Goal: Transaction & Acquisition: Purchase product/service

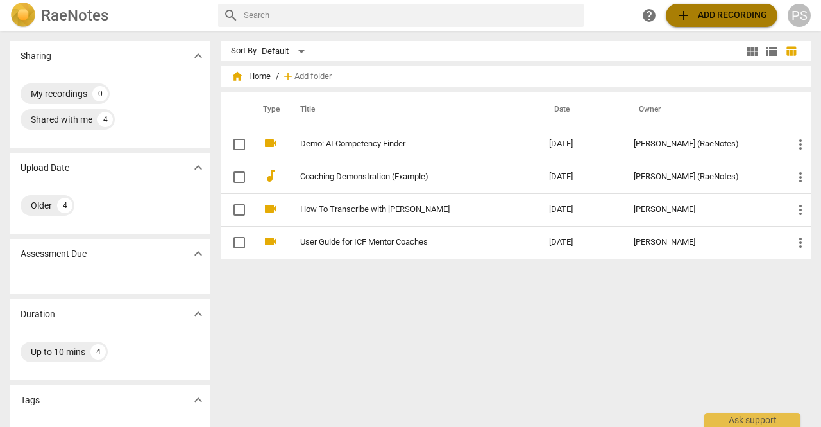
click at [695, 17] on span "add Add recording" at bounding box center [721, 15] width 91 height 15
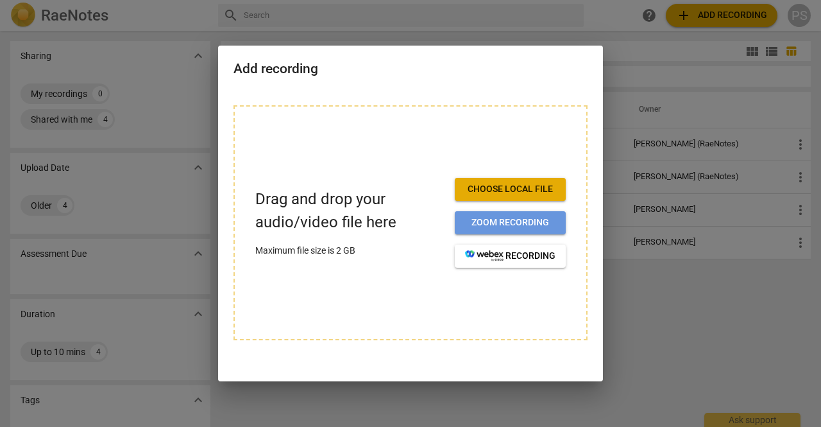
click at [514, 225] on span "Zoom recording" at bounding box center [510, 222] width 90 height 13
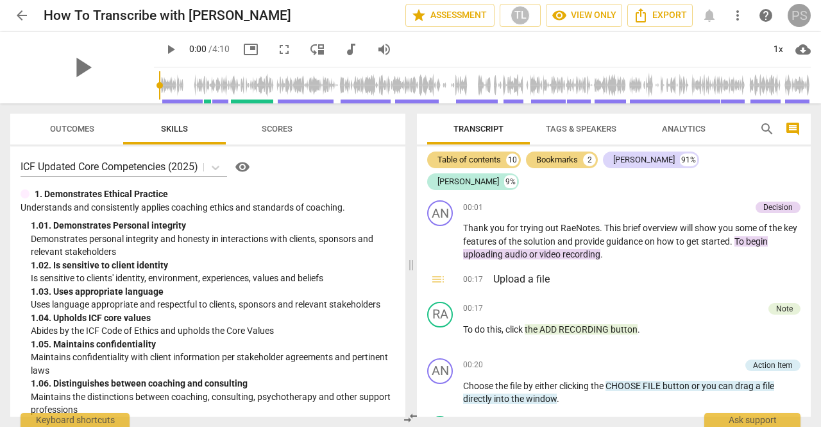
click at [794, 21] on div "PS" at bounding box center [799, 15] width 23 height 23
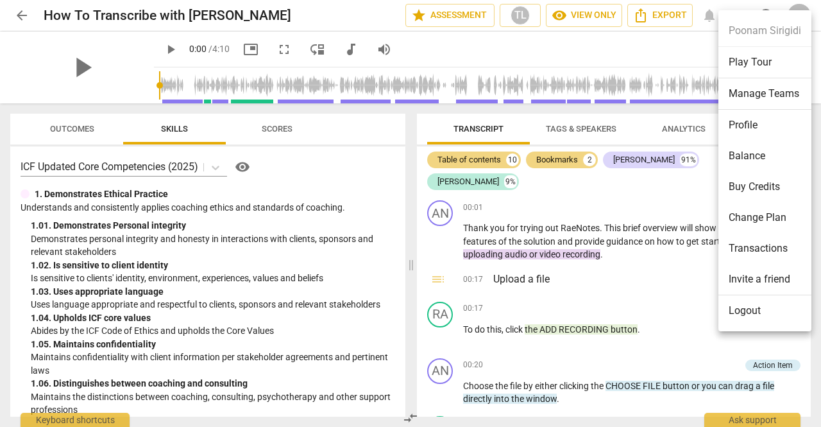
click at [757, 29] on ul "Poonam Sirigidi Play Tour Manage Teams Profile Balance Buy Credits Change Plan …" at bounding box center [765, 170] width 93 height 321
click at [22, 17] on div at bounding box center [410, 213] width 821 height 427
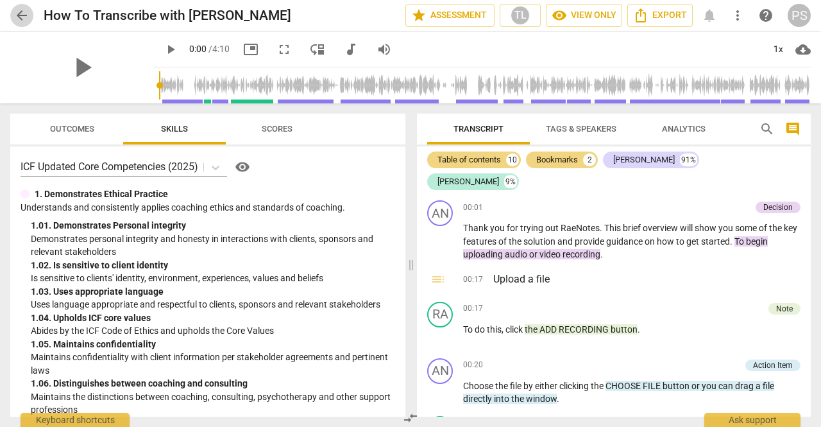
click at [14, 12] on span "arrow_back" at bounding box center [21, 15] width 15 height 15
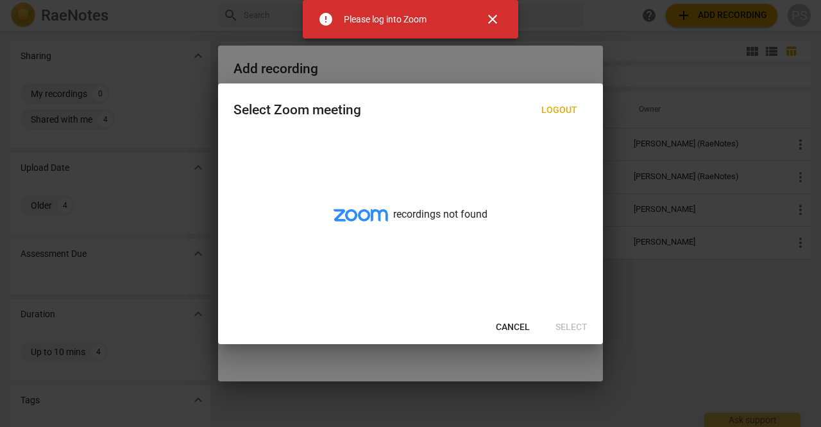
click at [499, 22] on span "close" at bounding box center [492, 19] width 15 height 15
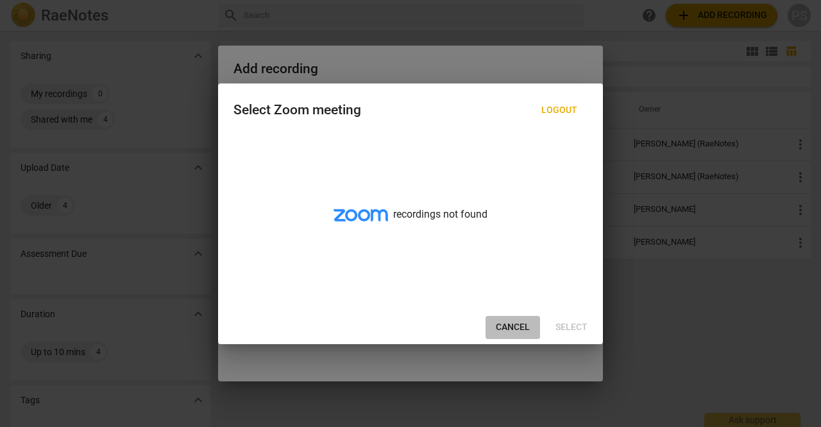
click at [513, 328] on span "Cancel" at bounding box center [513, 327] width 34 height 13
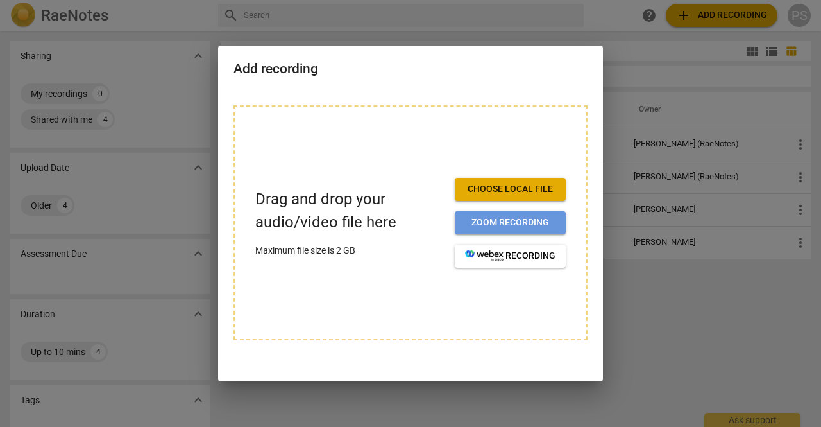
click at [517, 227] on span "Zoom recording" at bounding box center [510, 222] width 90 height 13
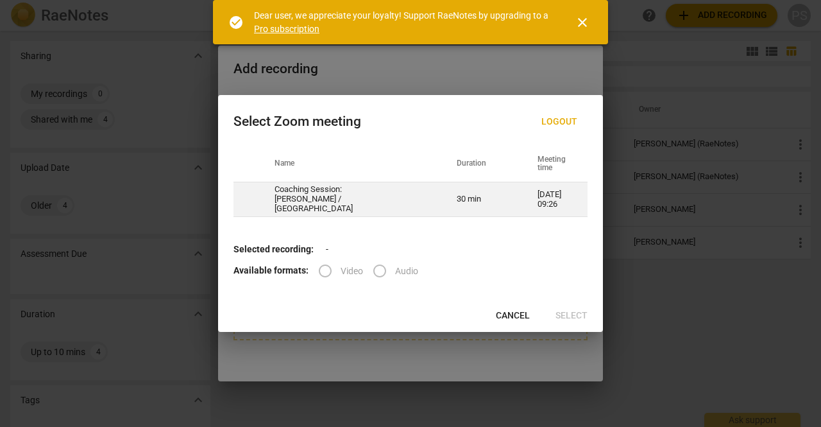
click at [472, 196] on td "30 min" at bounding box center [482, 199] width 81 height 35
radio input "true"
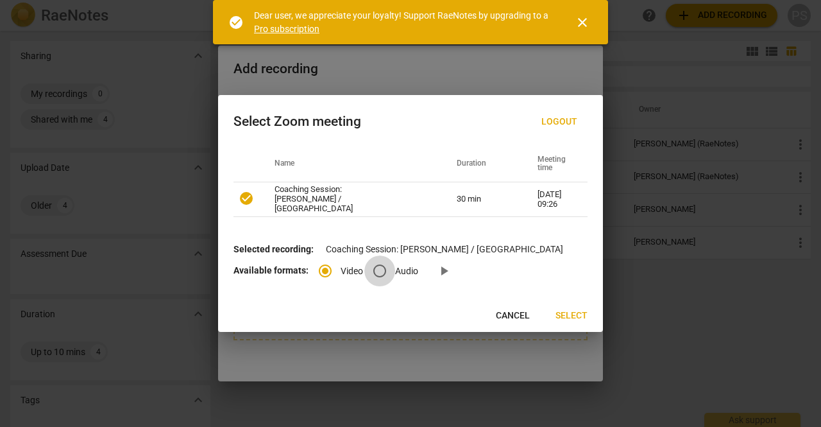
click at [381, 270] on input "Audio" at bounding box center [380, 270] width 31 height 31
radio input "true"
click at [325, 270] on input "Video" at bounding box center [325, 270] width 31 height 31
radio input "true"
click at [383, 267] on input "Audio" at bounding box center [380, 270] width 31 height 31
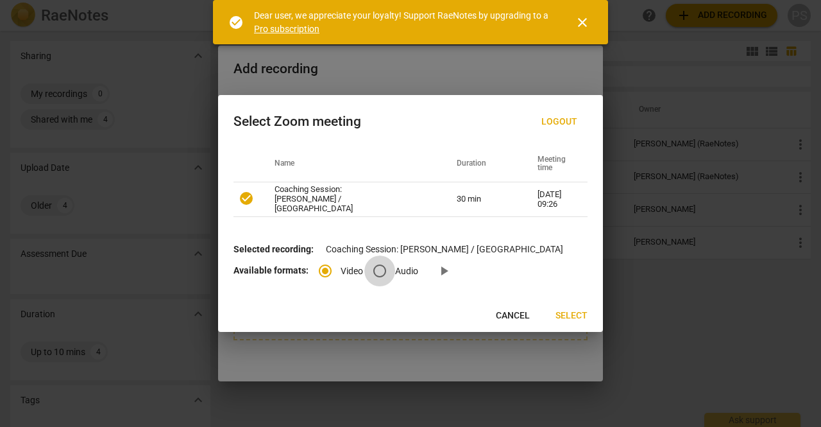
radio input "true"
click at [567, 309] on span "Select" at bounding box center [572, 315] width 32 height 13
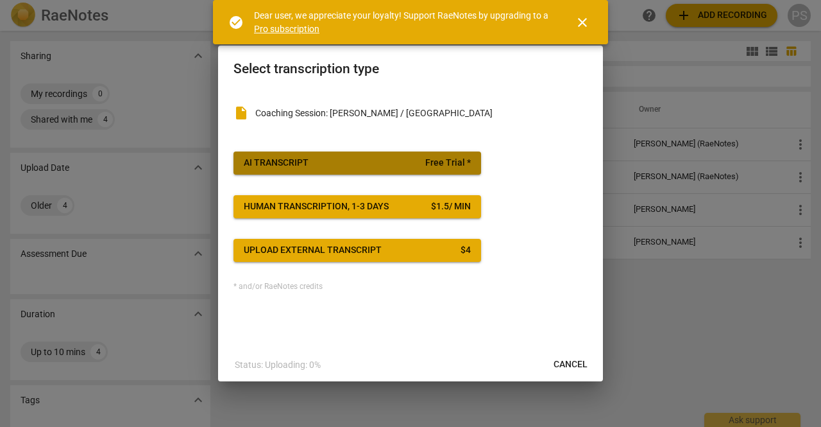
click at [422, 163] on span "AI Transcript Free Trial *" at bounding box center [357, 163] width 227 height 13
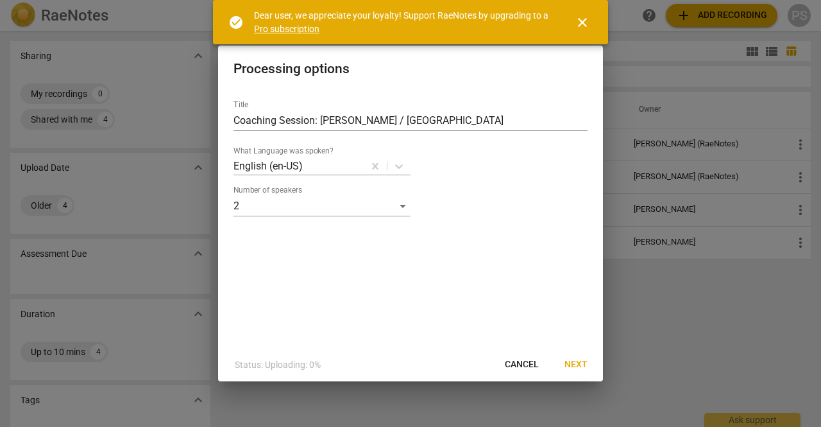
click at [581, 359] on span "Next" at bounding box center [576, 364] width 23 height 13
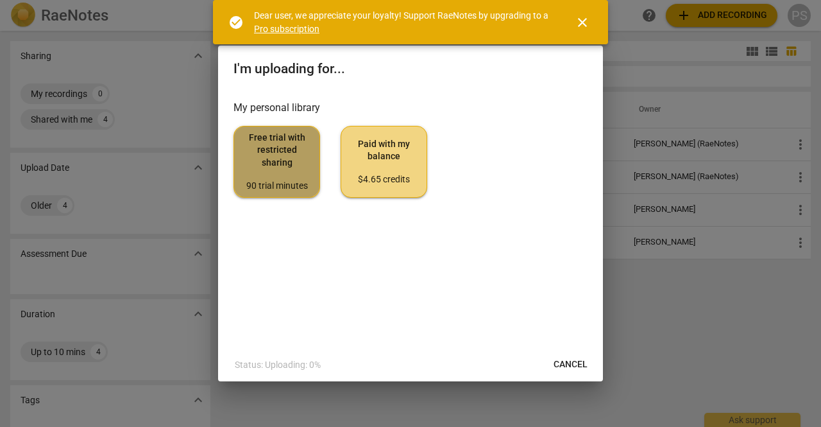
click at [275, 157] on span "Free trial with restricted sharing 90 trial minutes" at bounding box center [277, 162] width 65 height 60
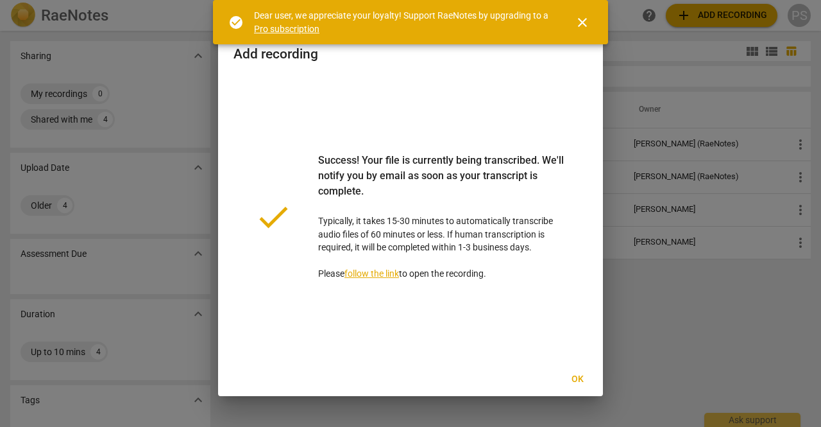
click at [391, 278] on link "follow the link" at bounding box center [372, 273] width 55 height 10
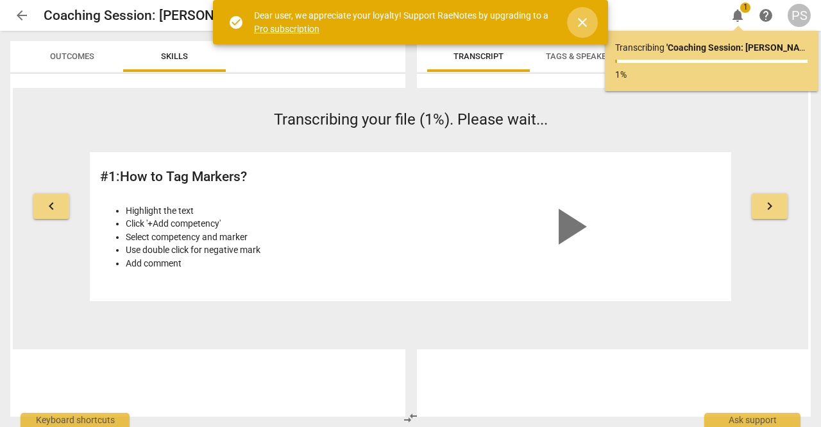
click at [581, 19] on span "close" at bounding box center [582, 22] width 15 height 15
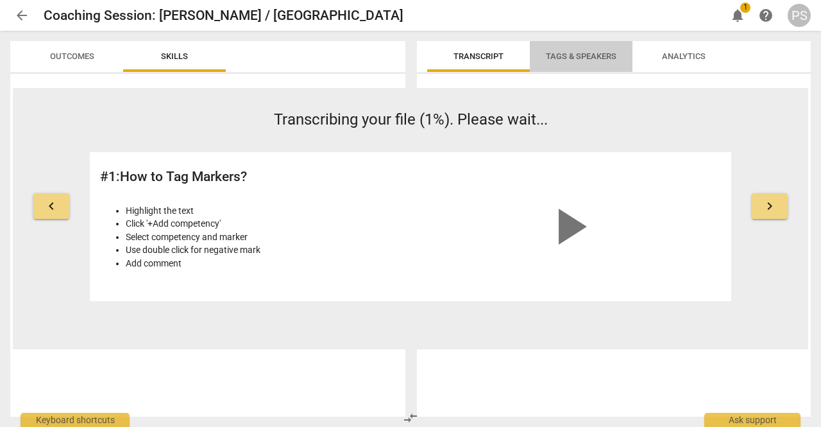
click at [596, 57] on span "Tags & Speakers" at bounding box center [581, 56] width 71 height 10
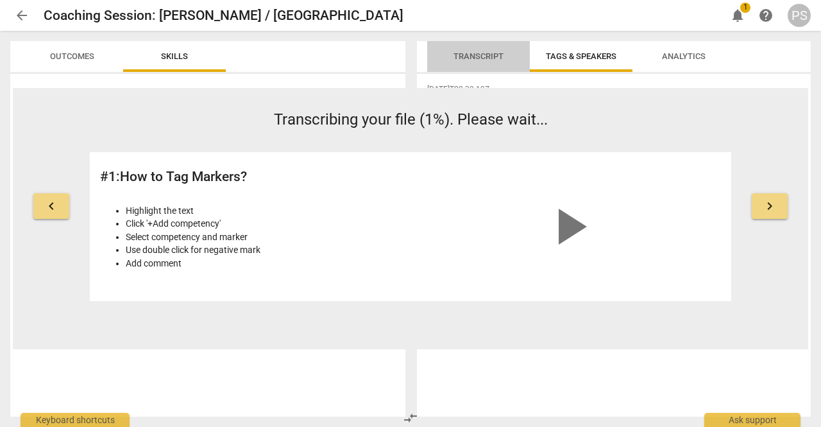
click at [478, 63] on span "Transcript" at bounding box center [478, 56] width 81 height 17
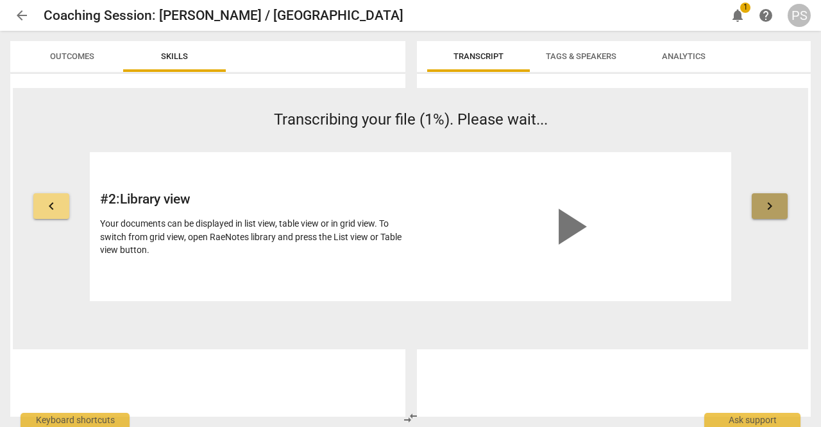
click at [769, 208] on span "keyboard_arrow_right" at bounding box center [769, 205] width 15 height 15
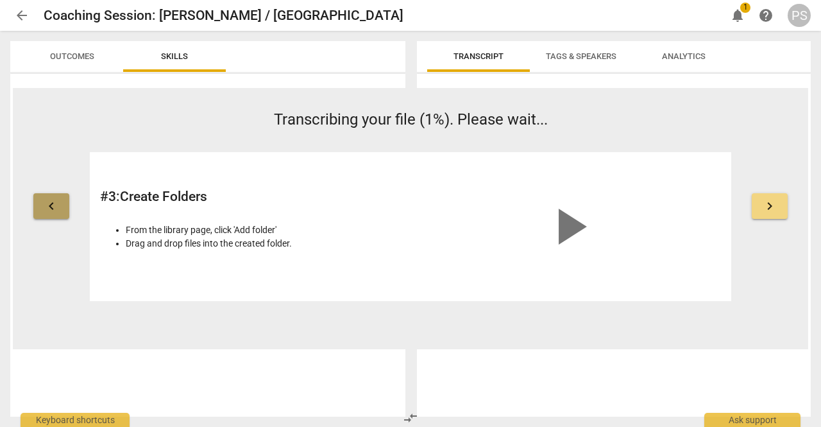
click at [48, 207] on span "keyboard_arrow_left" at bounding box center [51, 205] width 15 height 15
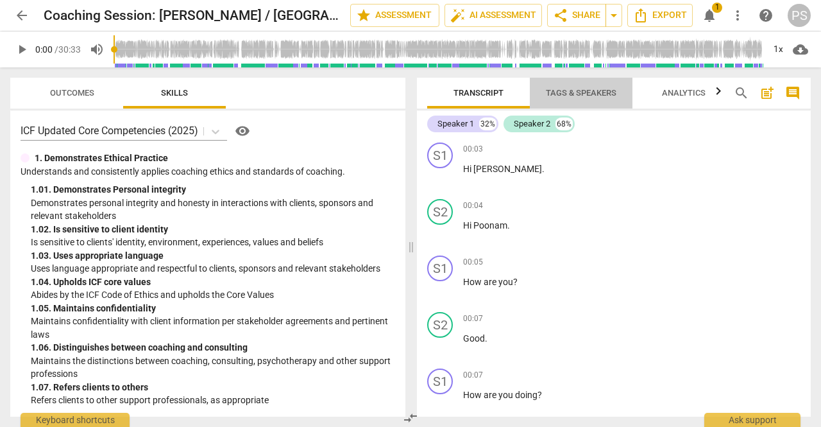
click at [590, 91] on span "Tags & Speakers" at bounding box center [581, 93] width 71 height 10
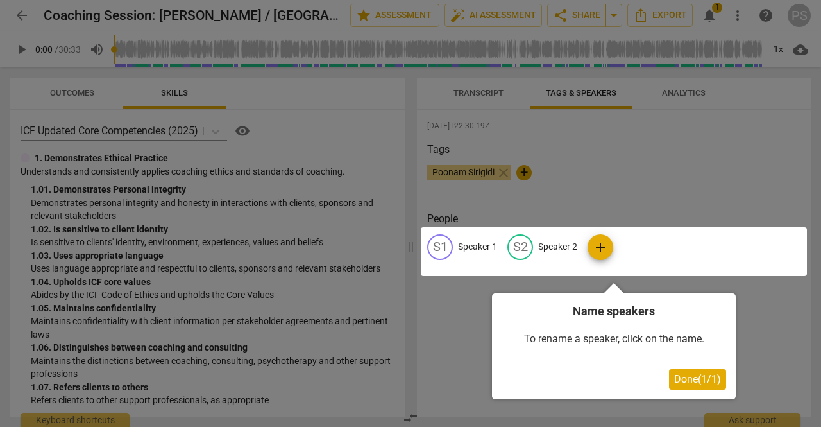
click at [479, 246] on div at bounding box center [614, 251] width 386 height 49
click at [445, 247] on div at bounding box center [614, 251] width 386 height 49
click at [468, 243] on div at bounding box center [614, 251] width 386 height 49
click at [436, 245] on div at bounding box center [614, 251] width 386 height 49
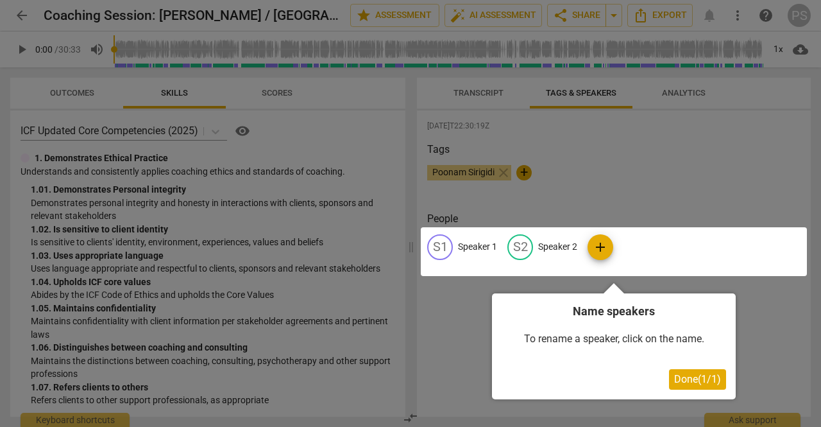
click at [711, 380] on span "Done ( 1 / 1 )" at bounding box center [697, 379] width 47 height 12
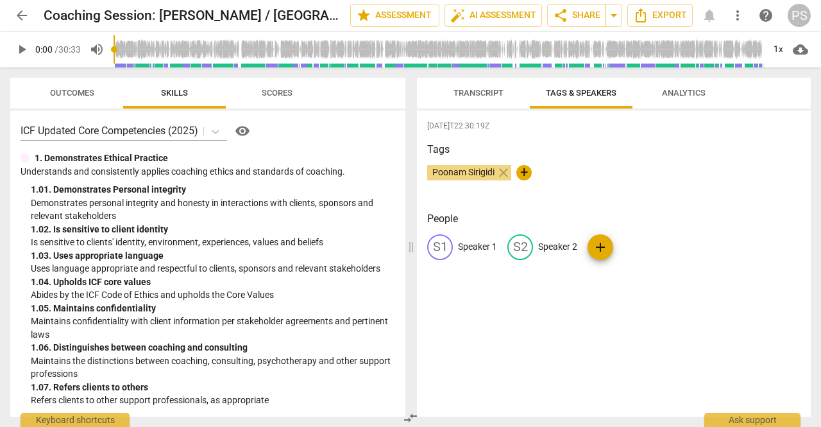
click at [445, 252] on div "S1" at bounding box center [440, 247] width 26 height 26
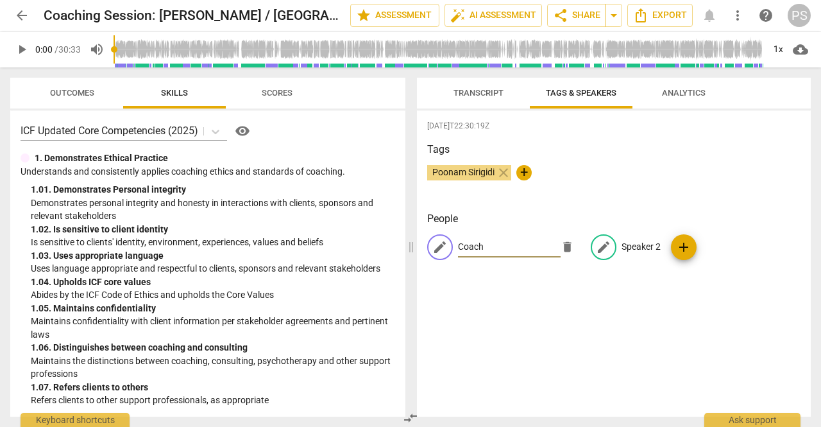
type input "Coach"
click at [627, 249] on p "Speaker 2" at bounding box center [641, 246] width 39 height 13
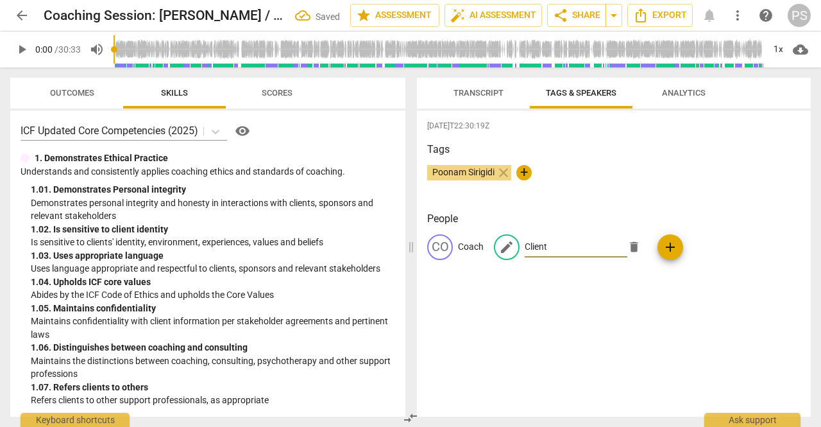
type input "Client"
click at [677, 366] on div "[DATE]T22:30:19Z Tags Poonam Sirigidi close + People CO Coach edit Client delet…" at bounding box center [614, 263] width 394 height 306
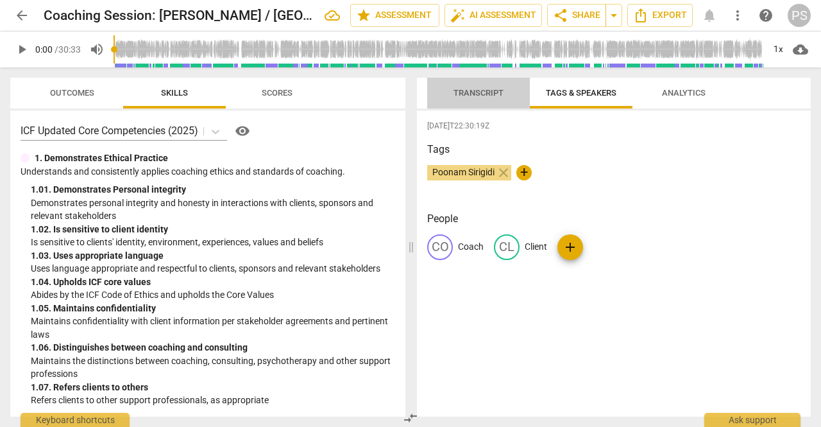
click at [481, 92] on span "Transcript" at bounding box center [479, 93] width 50 height 10
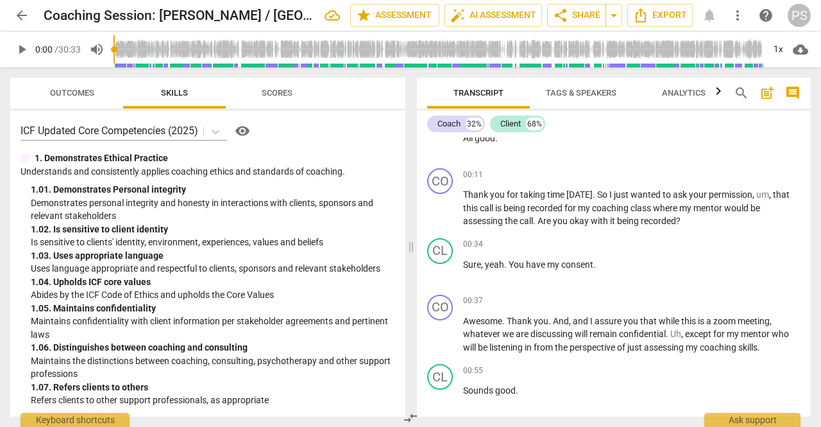
scroll to position [324, 0]
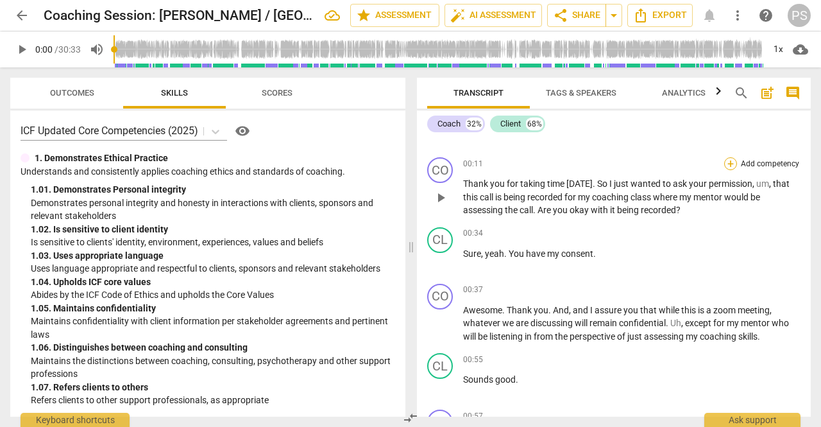
click at [730, 162] on div "+" at bounding box center [731, 163] width 13 height 13
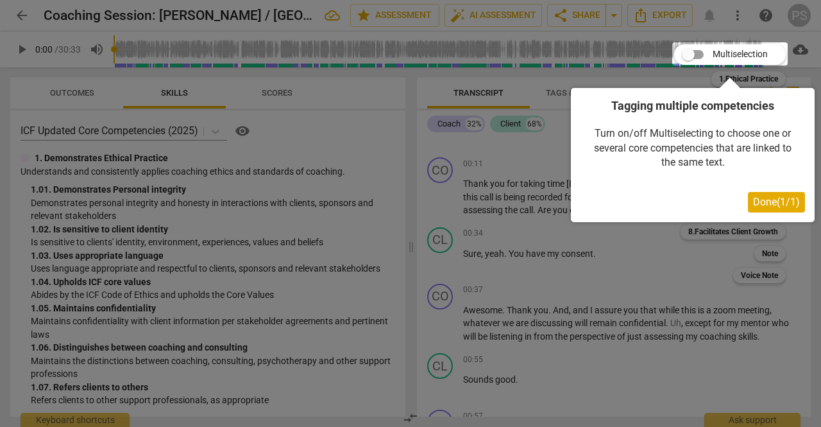
click at [696, 52] on div at bounding box center [731, 53] width 116 height 23
click at [774, 206] on span "Done ( 1 / 1 )" at bounding box center [776, 202] width 47 height 12
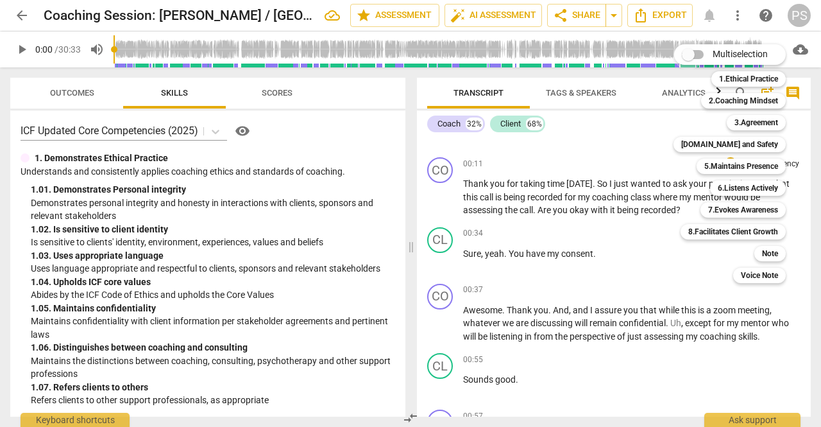
click at [691, 56] on input "Multiselection" at bounding box center [688, 54] width 31 height 31
checkbox input "true"
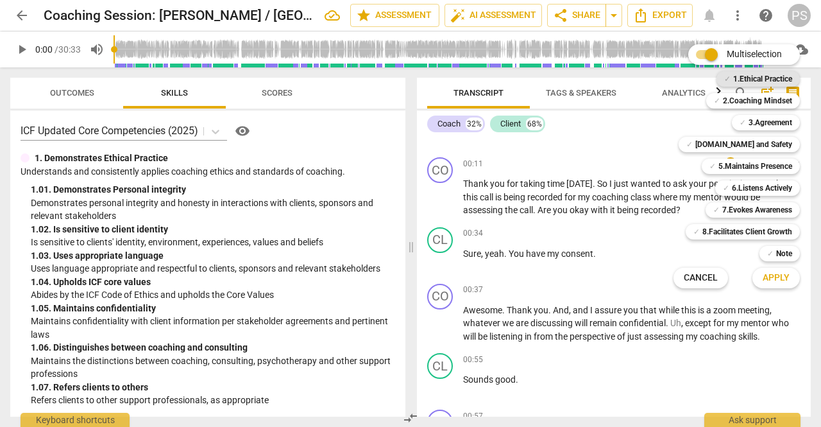
click at [770, 80] on b "1.Ethical Practice" at bounding box center [763, 78] width 59 height 15
click at [765, 312] on div at bounding box center [410, 213] width 821 height 427
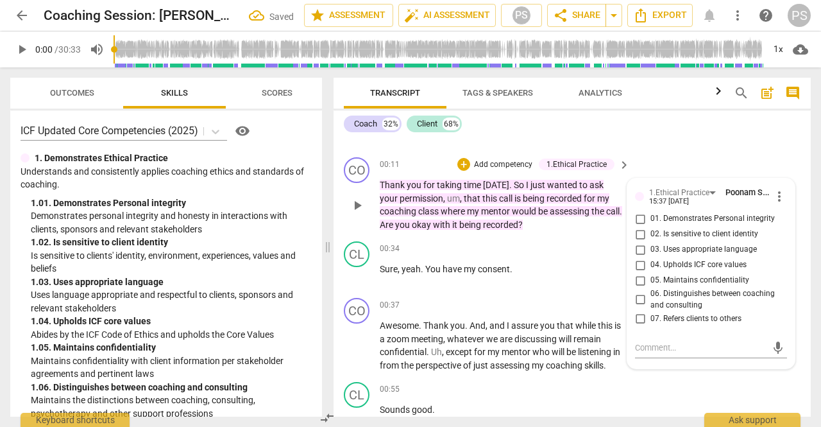
scroll to position [268, 0]
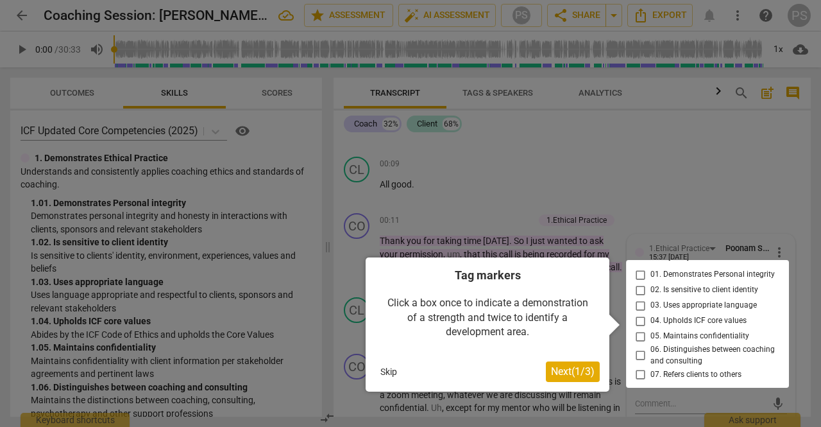
click at [641, 321] on div at bounding box center [707, 324] width 163 height 128
click at [637, 324] on div at bounding box center [707, 324] width 163 height 128
click at [637, 341] on div at bounding box center [707, 324] width 163 height 128
click at [391, 372] on button "Skip" at bounding box center [388, 371] width 27 height 19
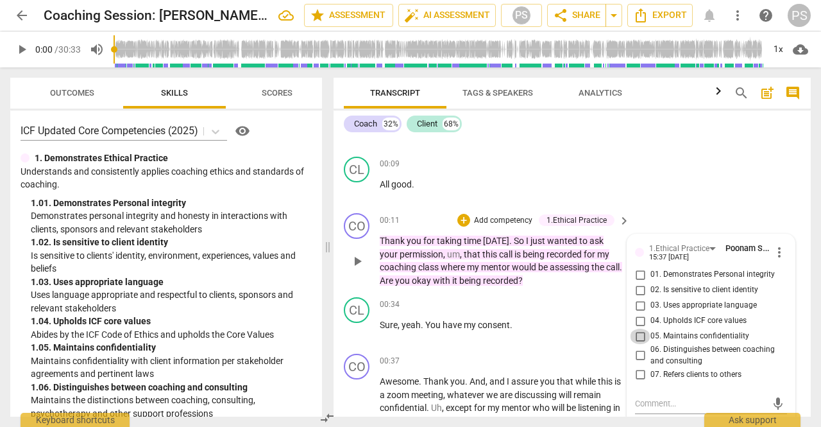
click at [638, 337] on input "05. Maintains confidentiality" at bounding box center [640, 336] width 21 height 15
checkbox input "true"
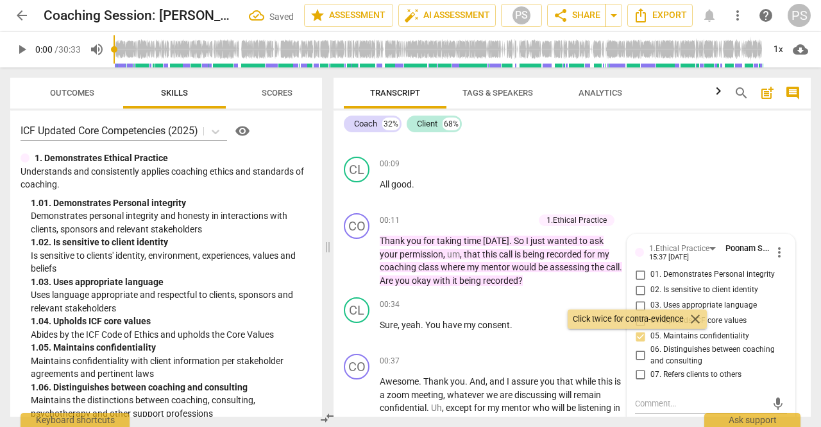
click at [694, 318] on span "close" at bounding box center [695, 318] width 15 height 15
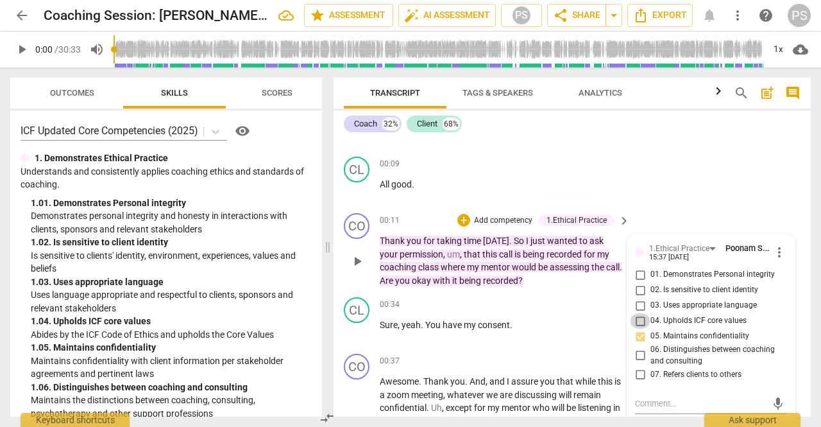
click at [636, 319] on input "04. Upholds ICF core values" at bounding box center [640, 320] width 21 height 15
checkbox input "true"
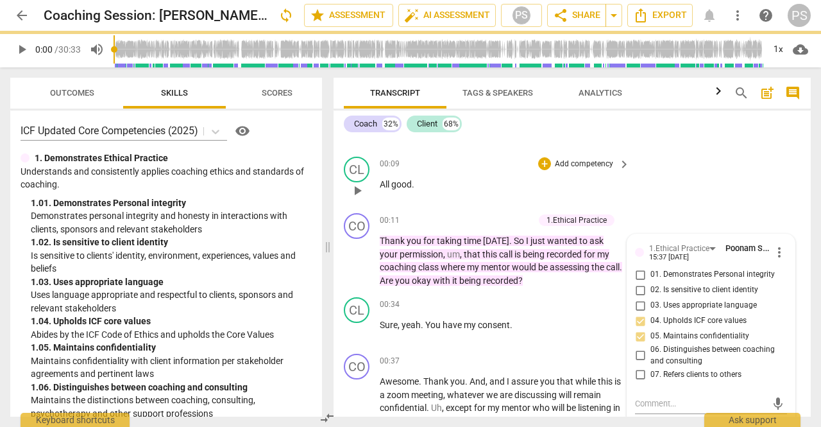
click at [789, 201] on div "CL play_arrow pause 00:09 + Add competency keyboard_arrow_right All good ." at bounding box center [572, 179] width 477 height 56
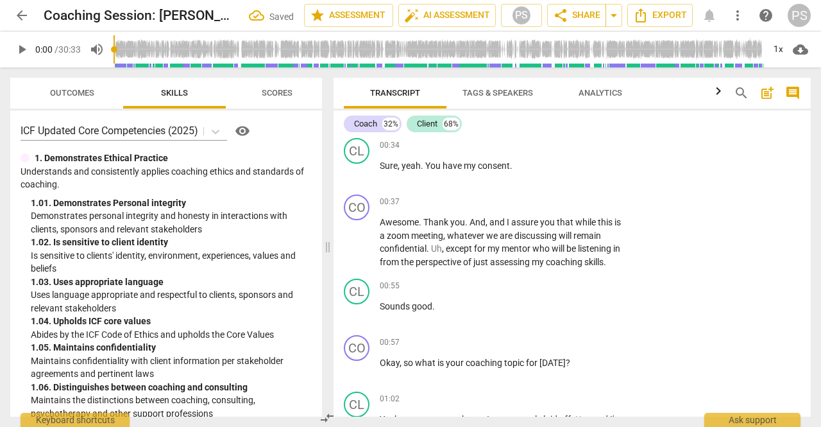
scroll to position [366, 0]
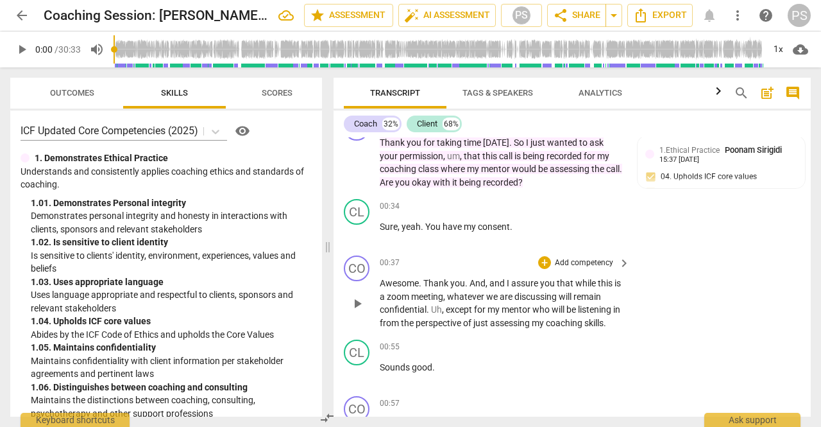
click at [610, 304] on span "listening" at bounding box center [595, 309] width 35 height 10
click at [766, 97] on span "post_add" at bounding box center [767, 92] width 15 height 15
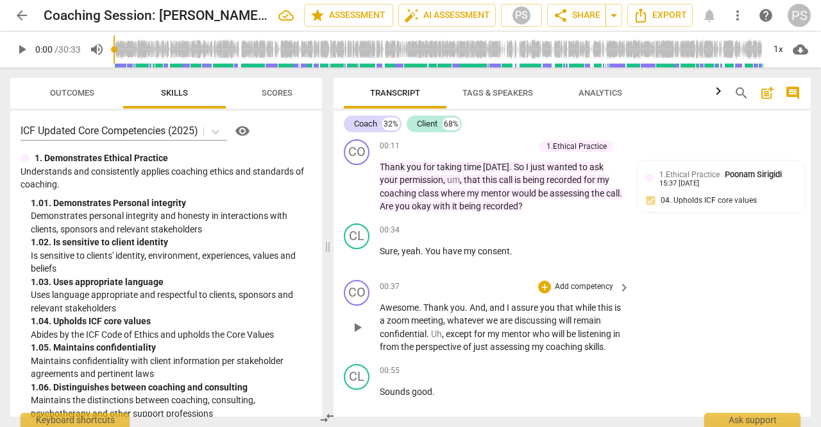
scroll to position [406, 0]
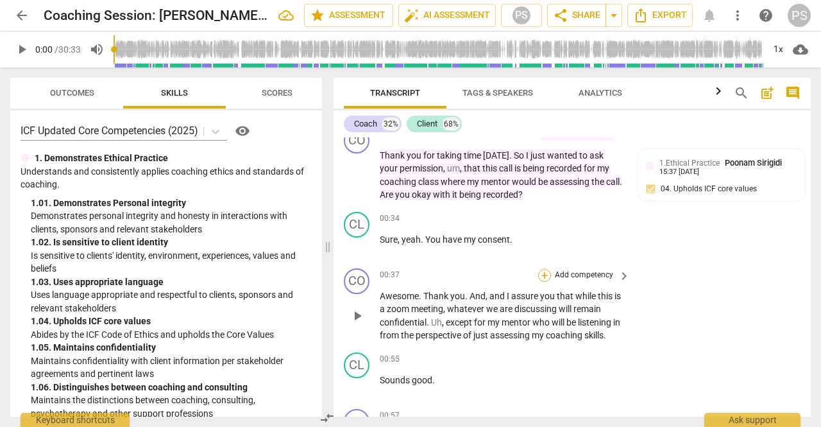
click at [545, 274] on div "+" at bounding box center [544, 275] width 13 height 13
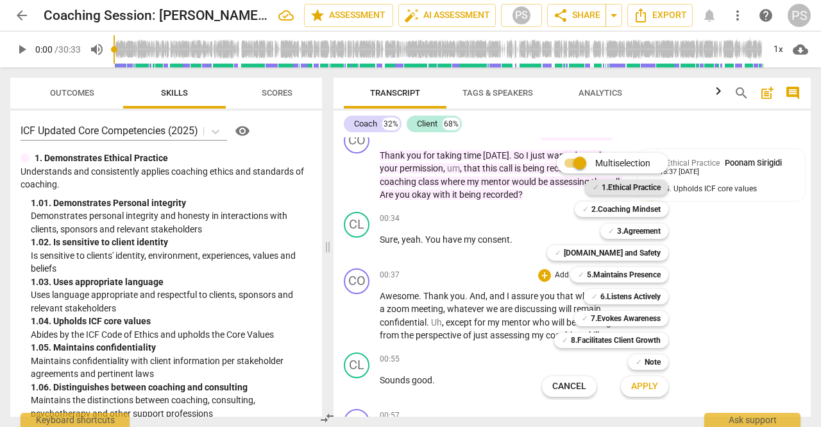
click at [639, 189] on b "1.Ethical Practice" at bounding box center [631, 187] width 59 height 15
click at [644, 383] on span "Apply" at bounding box center [645, 386] width 27 height 13
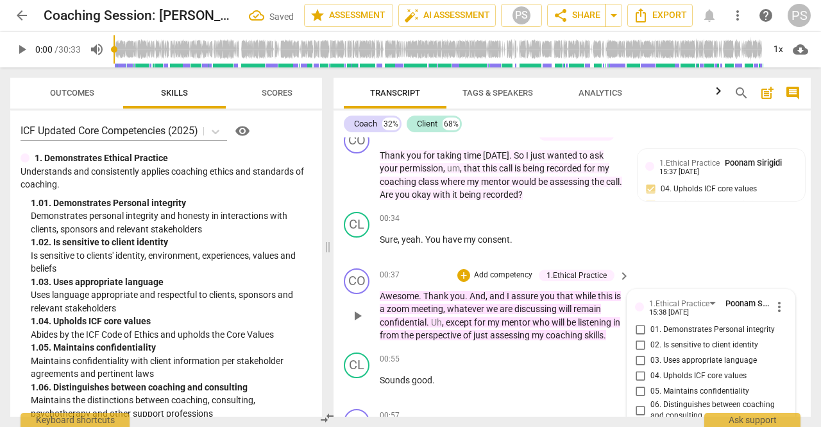
scroll to position [587, 0]
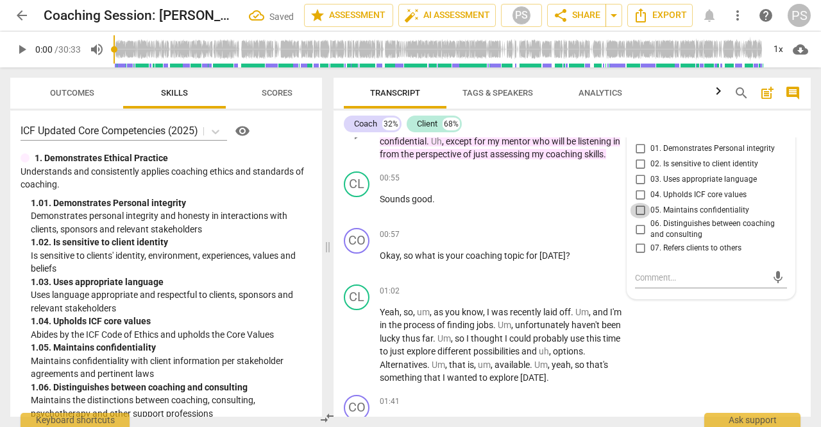
click at [637, 207] on input "05. Maintains confidentiality" at bounding box center [640, 210] width 21 height 15
checkbox input "true"
click at [639, 192] on input "04. Upholds ICF core values" at bounding box center [640, 194] width 21 height 15
checkbox input "true"
click at [530, 367] on span "available" at bounding box center [512, 364] width 35 height 10
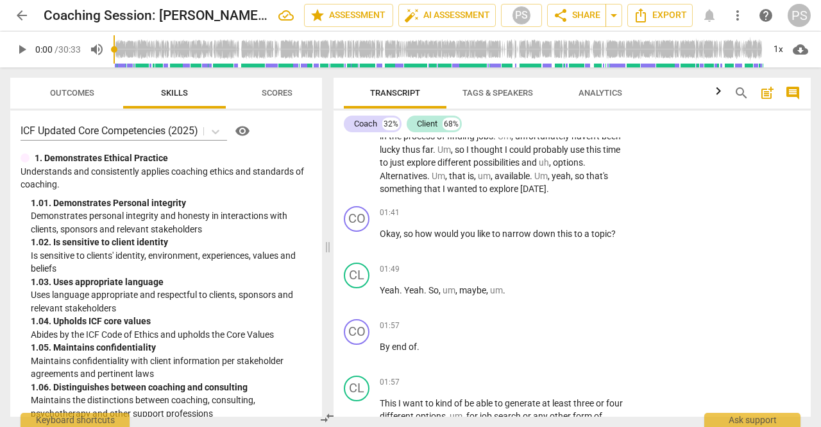
scroll to position [701, 0]
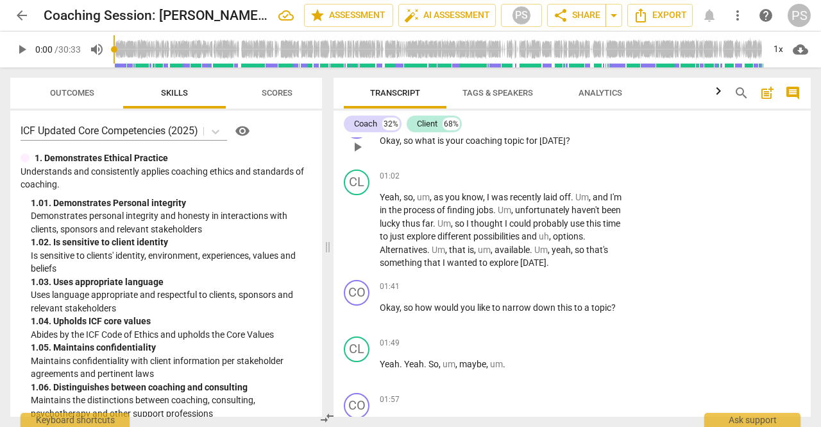
click at [556, 143] on span "[DATE]" at bounding box center [553, 140] width 26 height 10
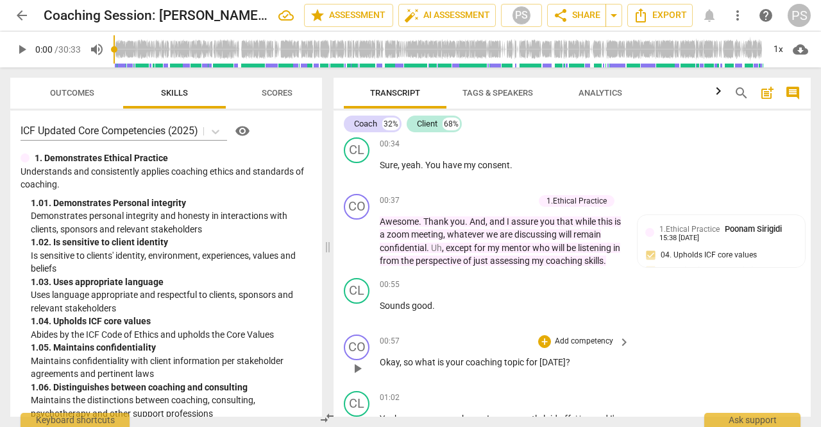
click at [566, 361] on span "?" at bounding box center [568, 362] width 4 height 10
click at [545, 342] on div "+" at bounding box center [544, 341] width 13 height 13
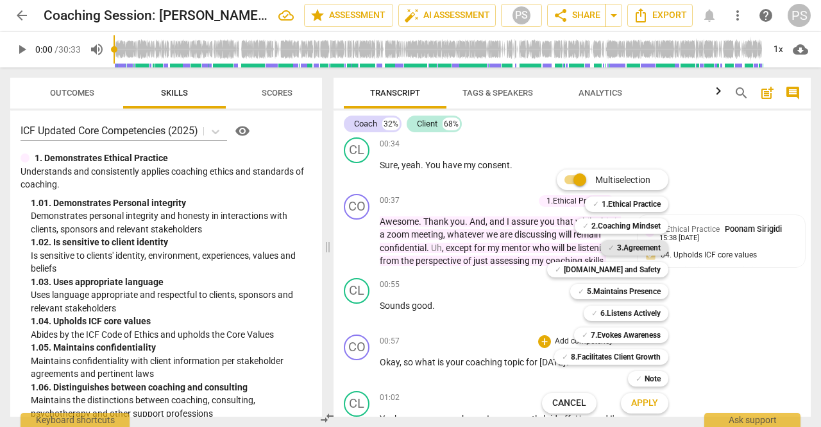
click at [633, 248] on b "3.Agreement" at bounding box center [639, 247] width 44 height 15
click at [655, 397] on span "Apply" at bounding box center [645, 403] width 27 height 13
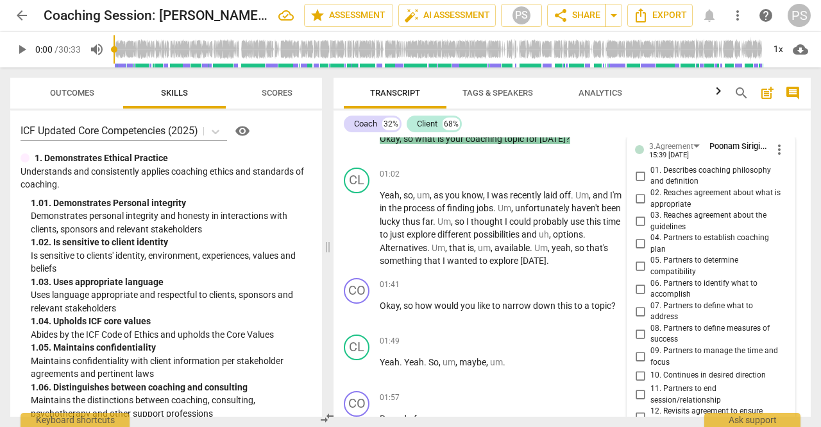
scroll to position [706, 0]
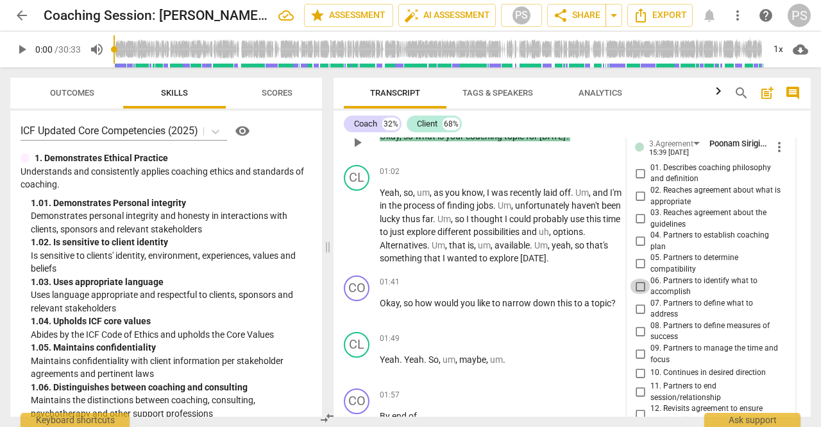
click at [640, 288] on input "06. Partners to identify what to accomplish" at bounding box center [640, 286] width 21 height 15
checkbox input "true"
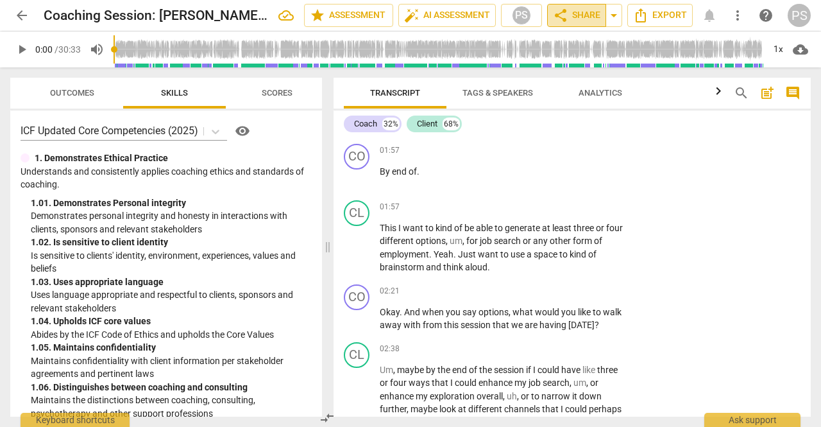
click at [576, 15] on span "share Share" at bounding box center [576, 15] width 47 height 15
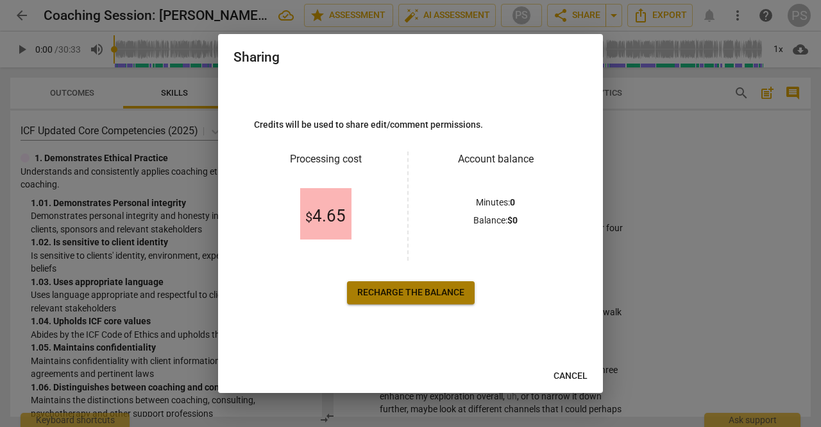
click at [408, 296] on span "Recharge the balance" at bounding box center [410, 292] width 107 height 13
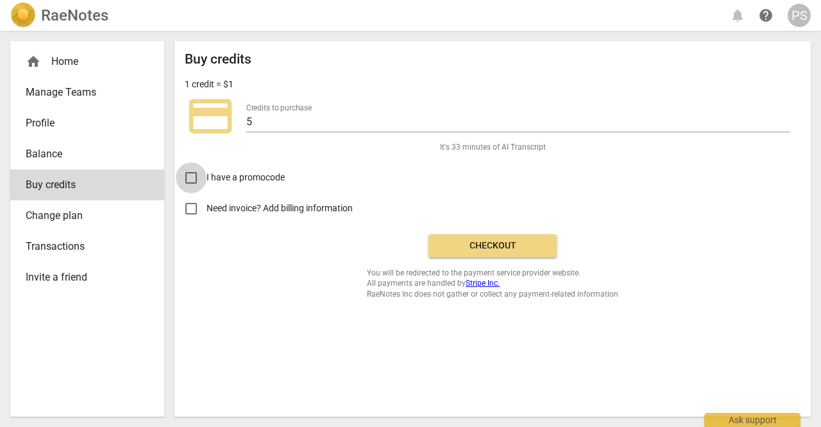
click at [197, 180] on input "I have a promocode" at bounding box center [191, 177] width 31 height 31
click at [232, 110] on span "credit_card" at bounding box center [210, 115] width 51 height 51
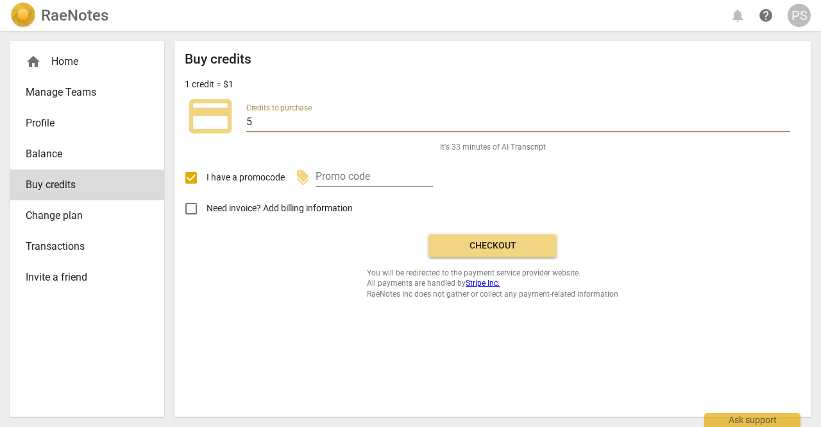
click at [272, 121] on input "5" at bounding box center [518, 123] width 544 height 19
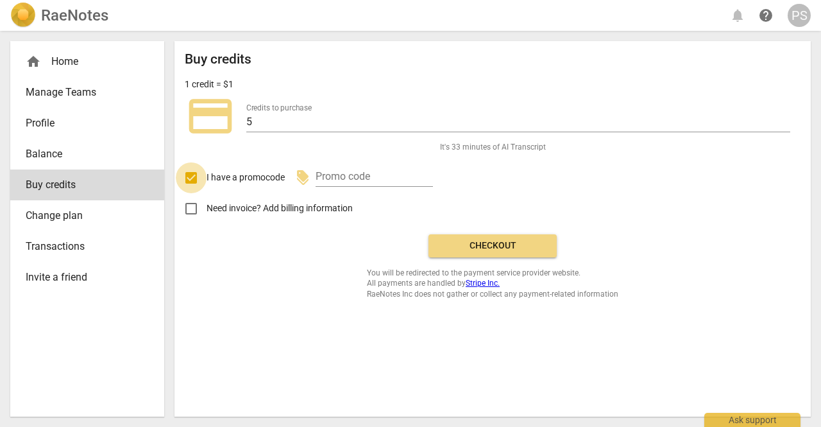
click at [199, 180] on input "I have a promocode" at bounding box center [191, 177] width 31 height 31
checkbox input "false"
click at [194, 210] on input "Need invoice? Add billing information" at bounding box center [191, 208] width 31 height 31
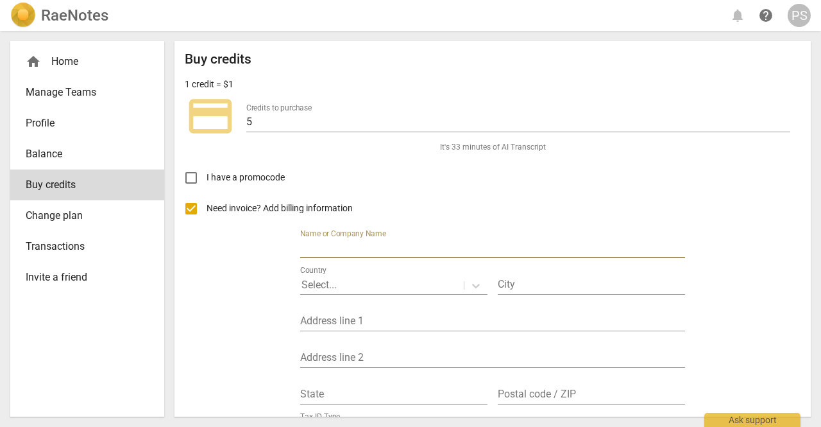
click at [390, 250] on input "text" at bounding box center [492, 248] width 385 height 19
click at [186, 211] on input "Need invoice? Add billing information" at bounding box center [191, 208] width 31 height 31
checkbox input "false"
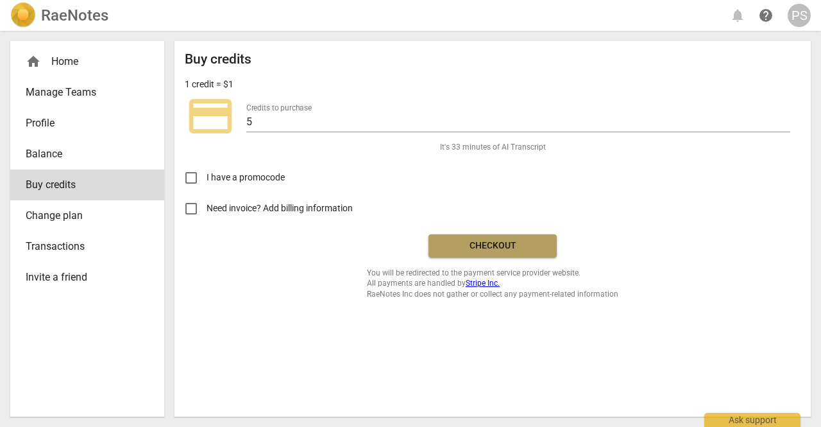
click at [526, 250] on span "Checkout" at bounding box center [493, 245] width 108 height 13
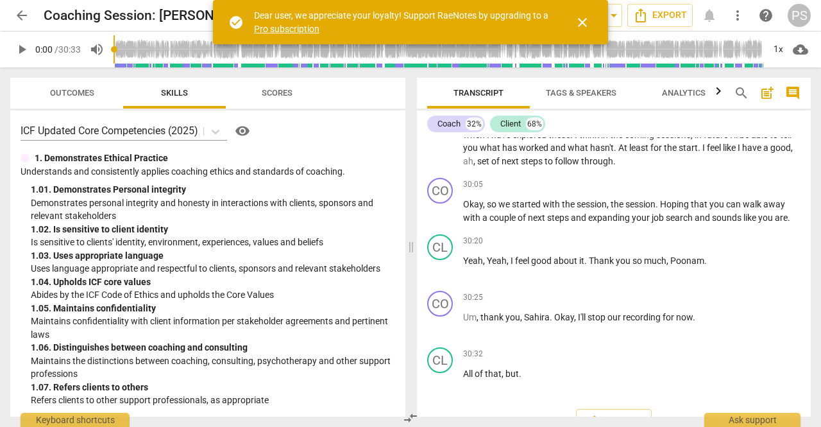
scroll to position [6550, 0]
